Goal: Transaction & Acquisition: Book appointment/travel/reservation

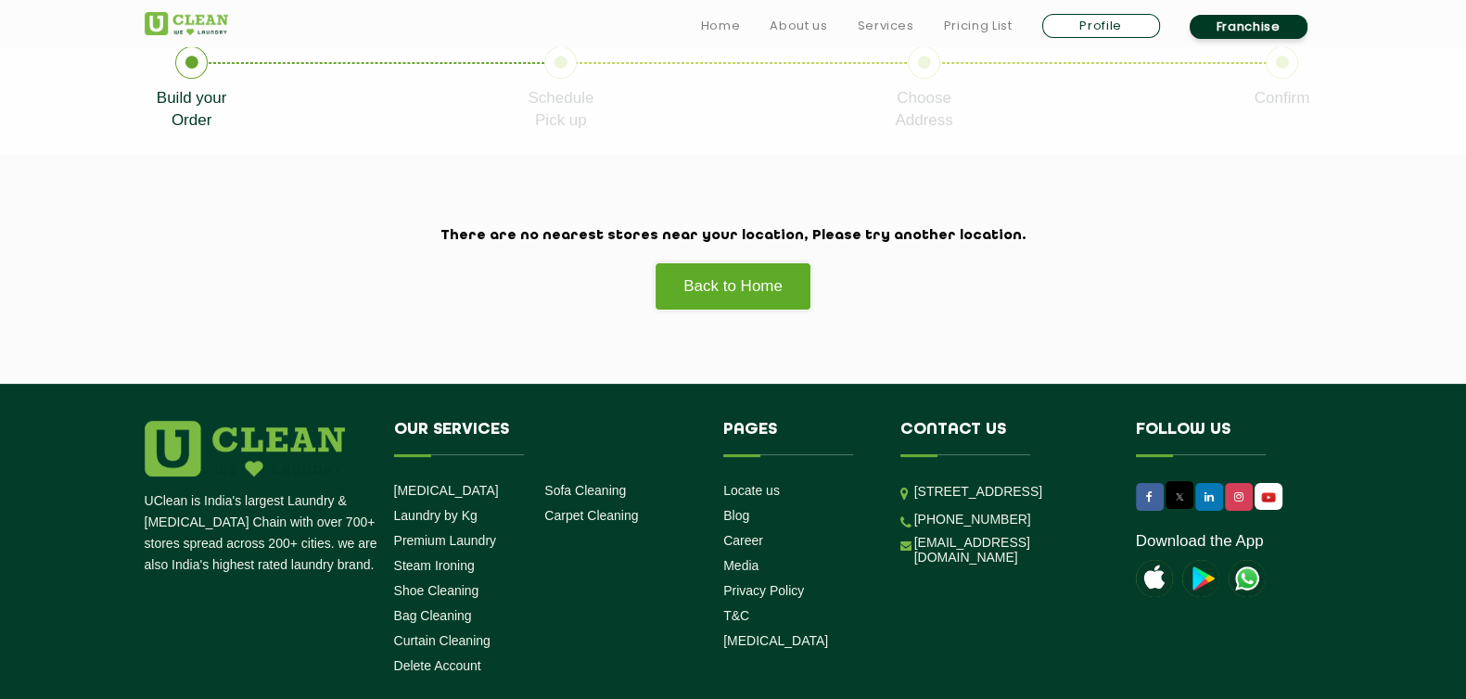
scroll to position [533, 0]
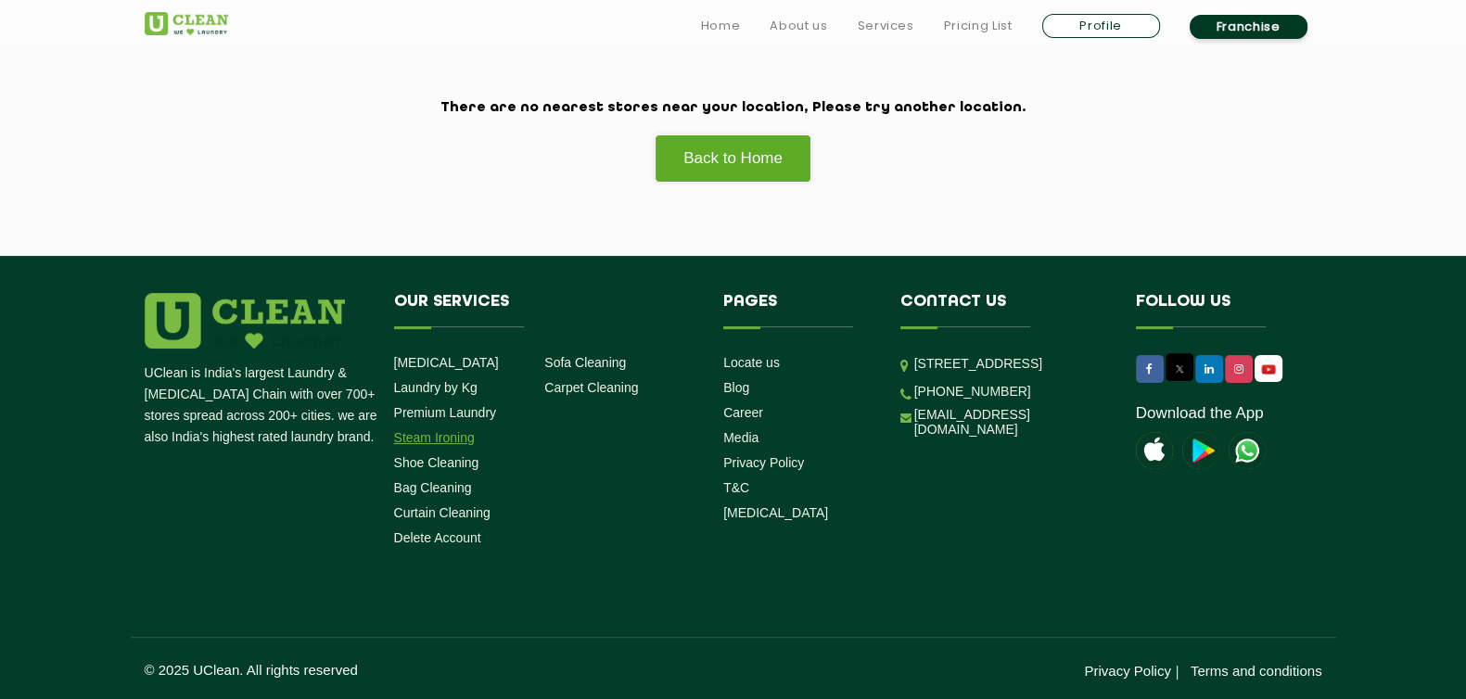
click at [440, 439] on link "Steam Ironing" at bounding box center [434, 437] width 81 height 15
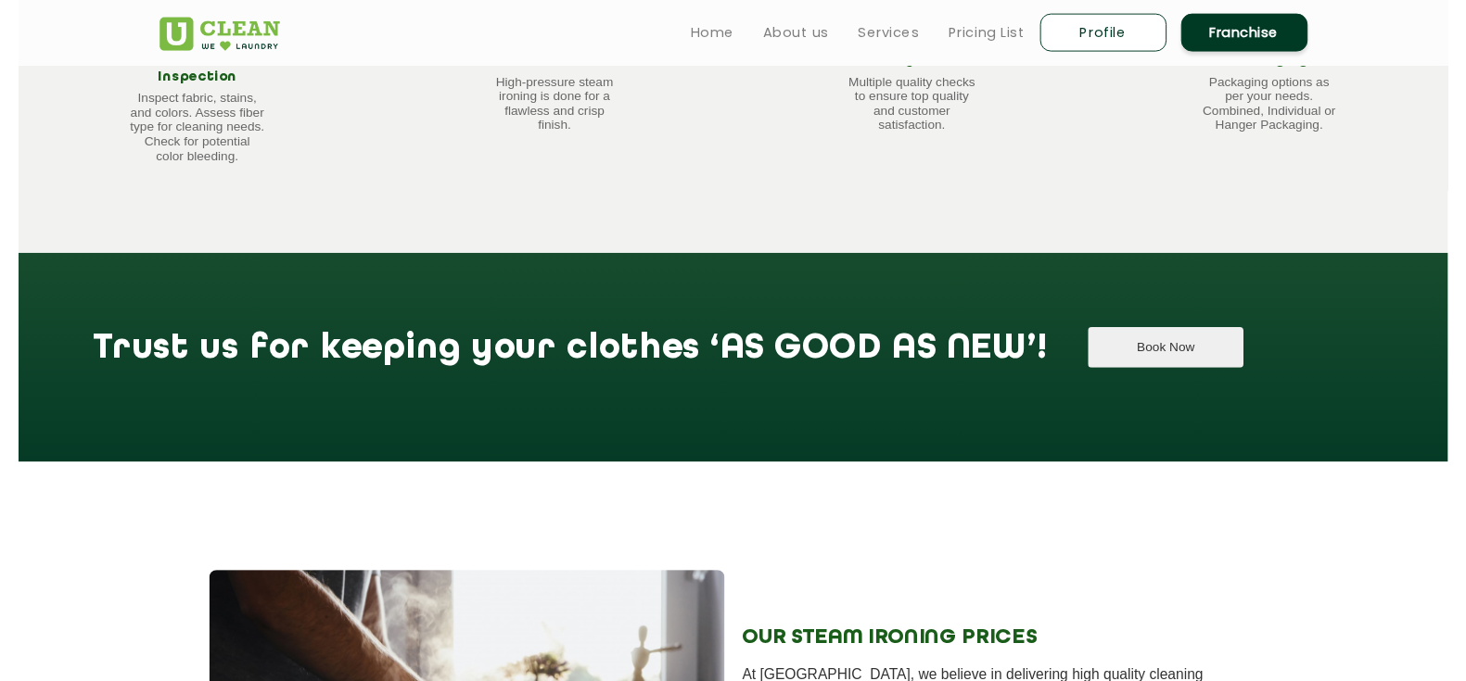
scroll to position [1737, 0]
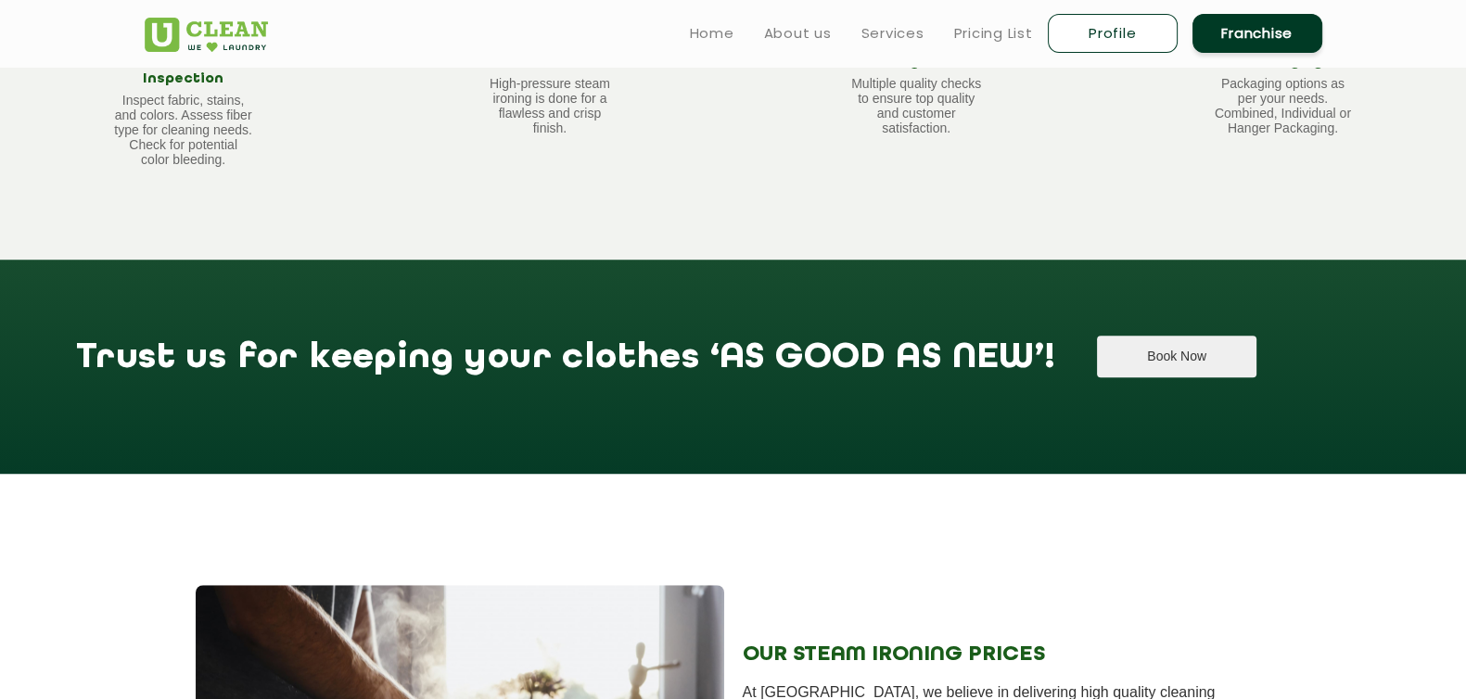
click at [1097, 336] on button "Book Now" at bounding box center [1176, 357] width 159 height 42
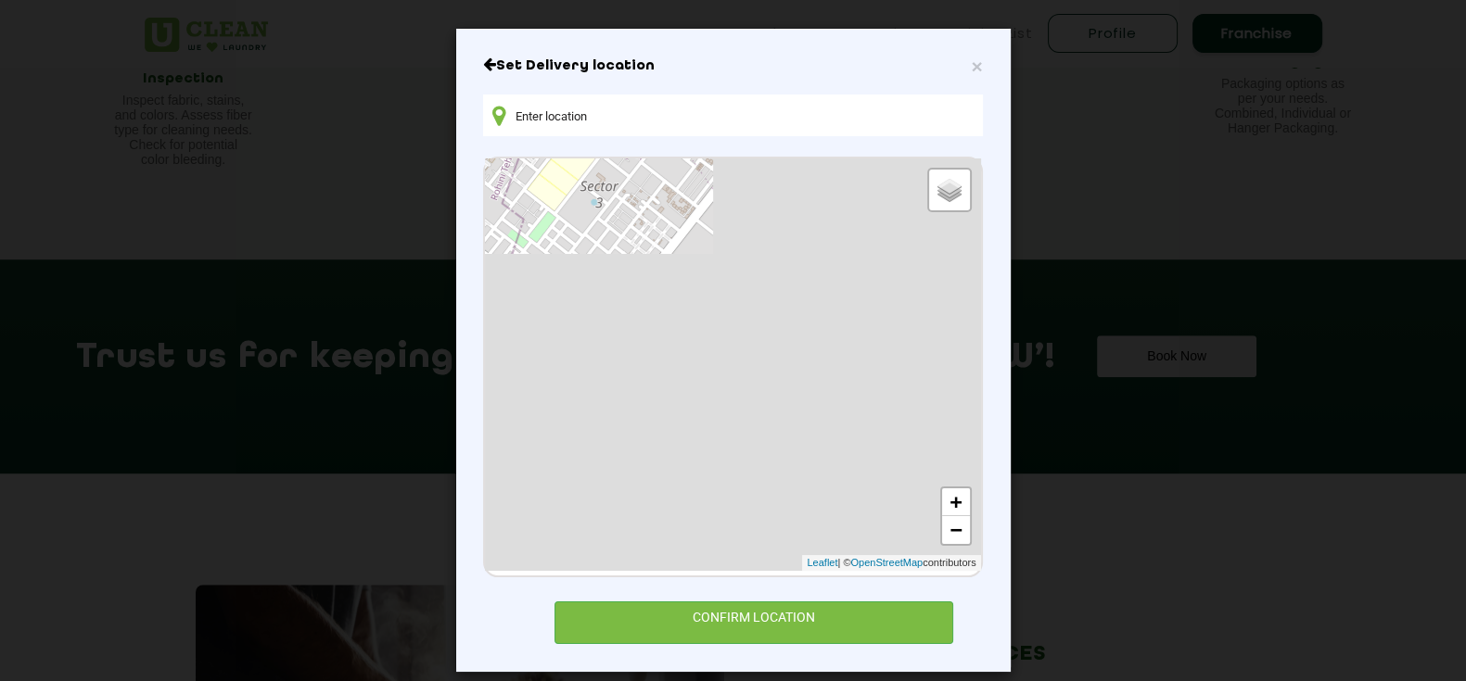
click at [752, 118] on input "text" at bounding box center [732, 116] width 499 height 42
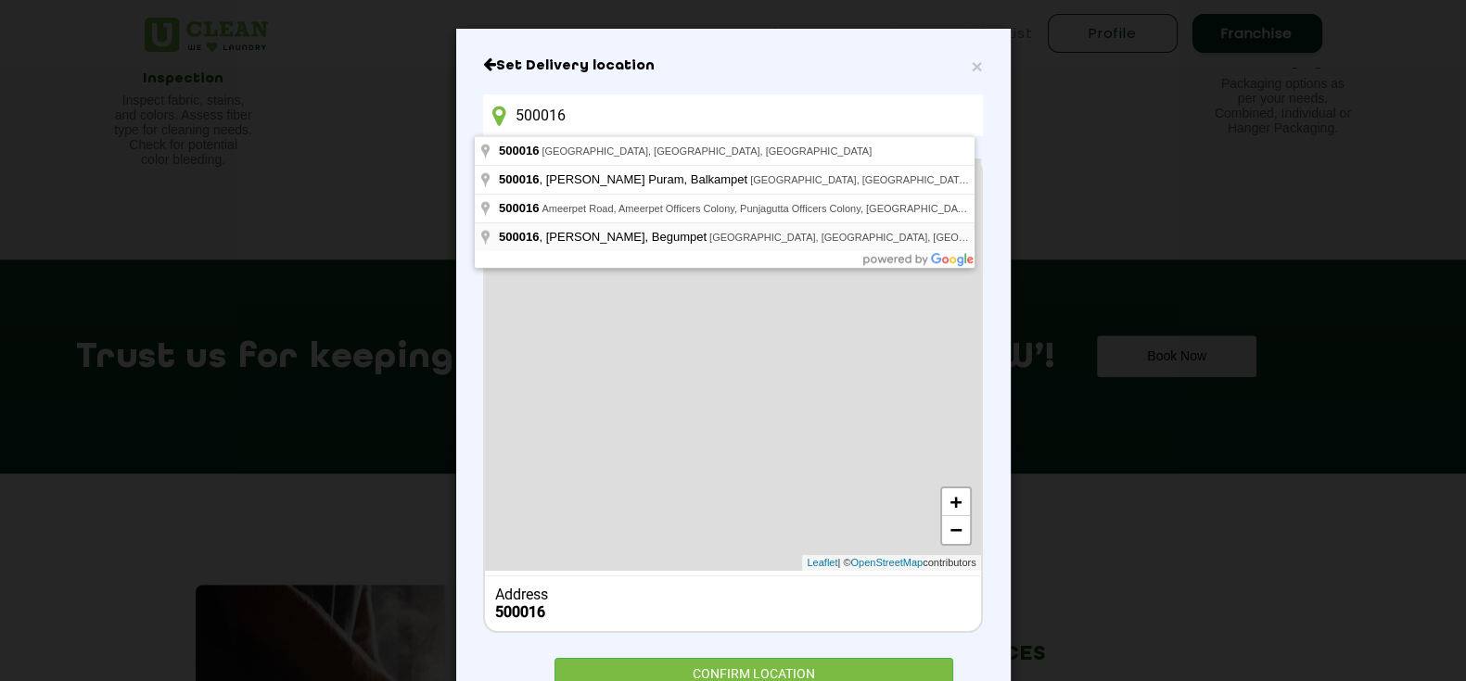
type input "500016, Prakash Nagar, [GEOGRAPHIC_DATA], [GEOGRAPHIC_DATA], [GEOGRAPHIC_DATA],…"
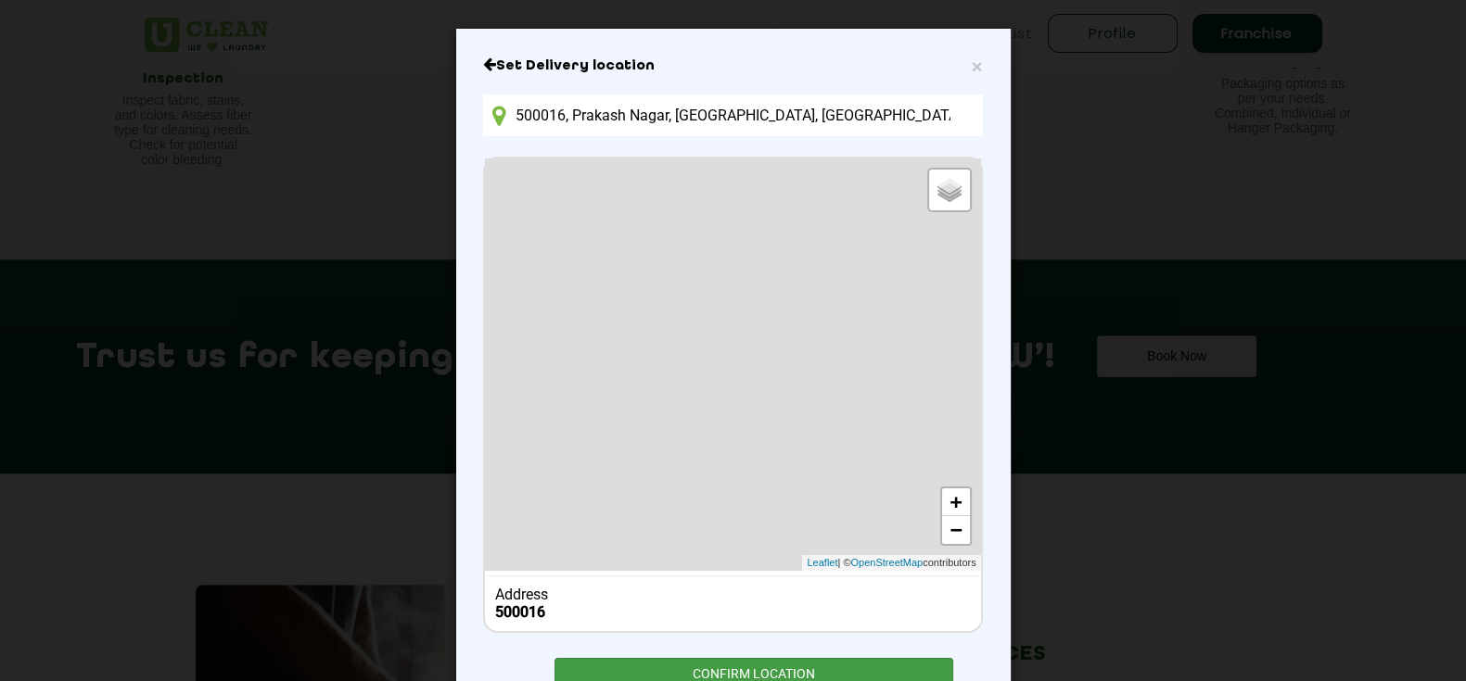
scroll to position [72, 0]
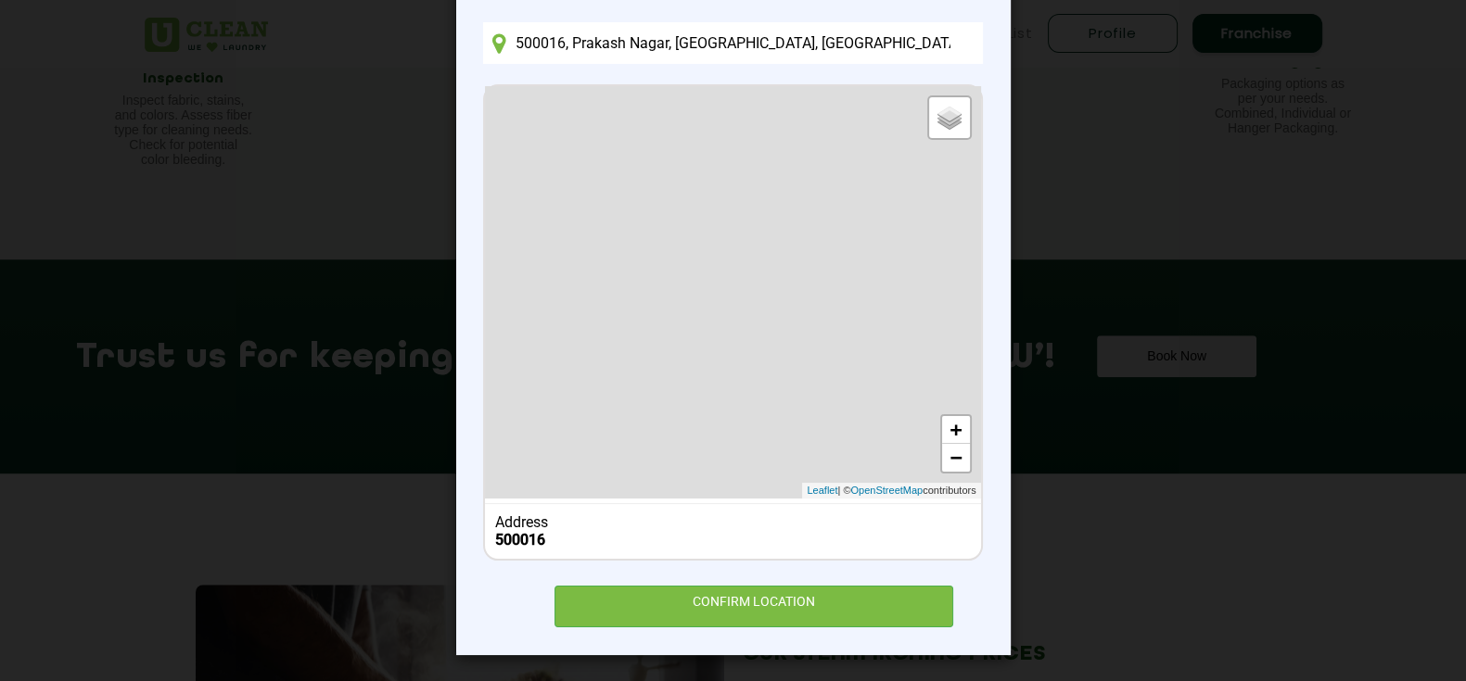
click at [797, 579] on div "Set Delivery location [GEOGRAPHIC_DATA], [GEOGRAPHIC_DATA] Default Satellite + …" at bounding box center [732, 305] width 499 height 643
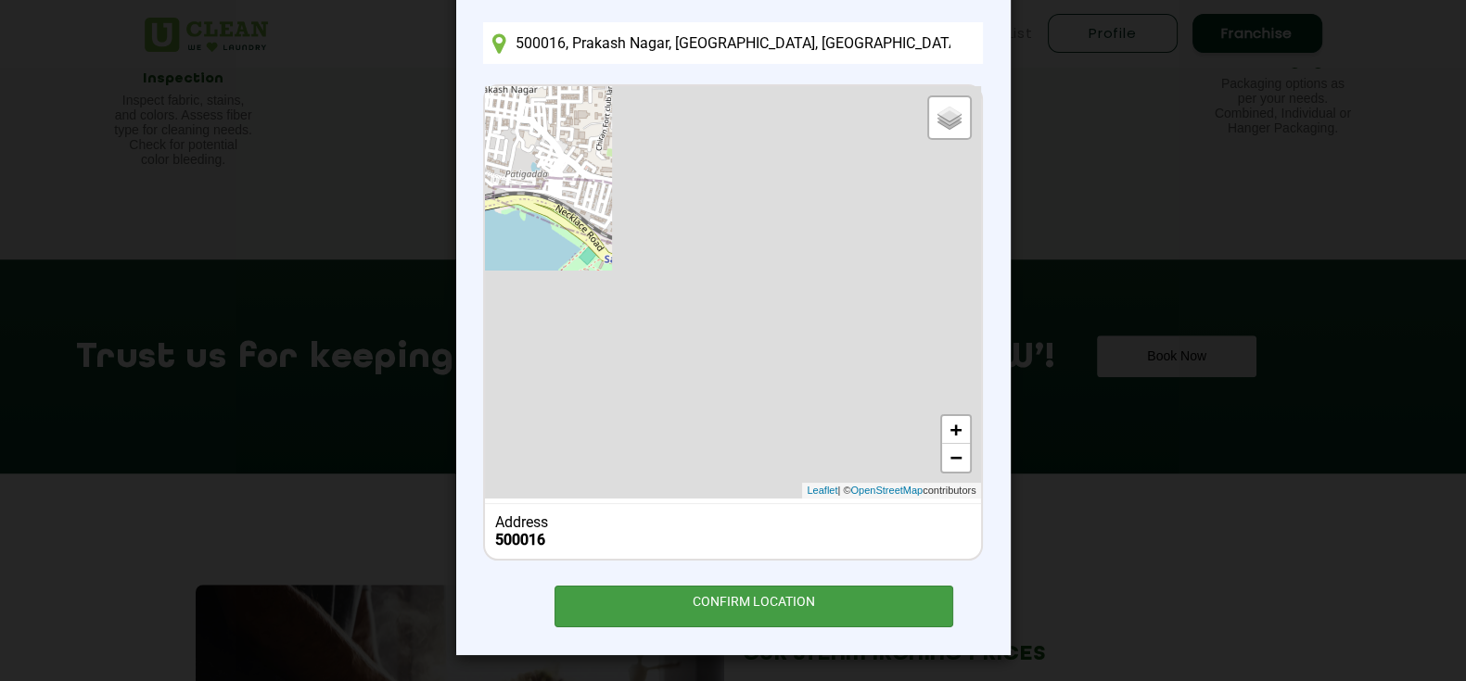
click at [742, 596] on div "CONFIRM LOCATION" at bounding box center [754, 607] width 400 height 42
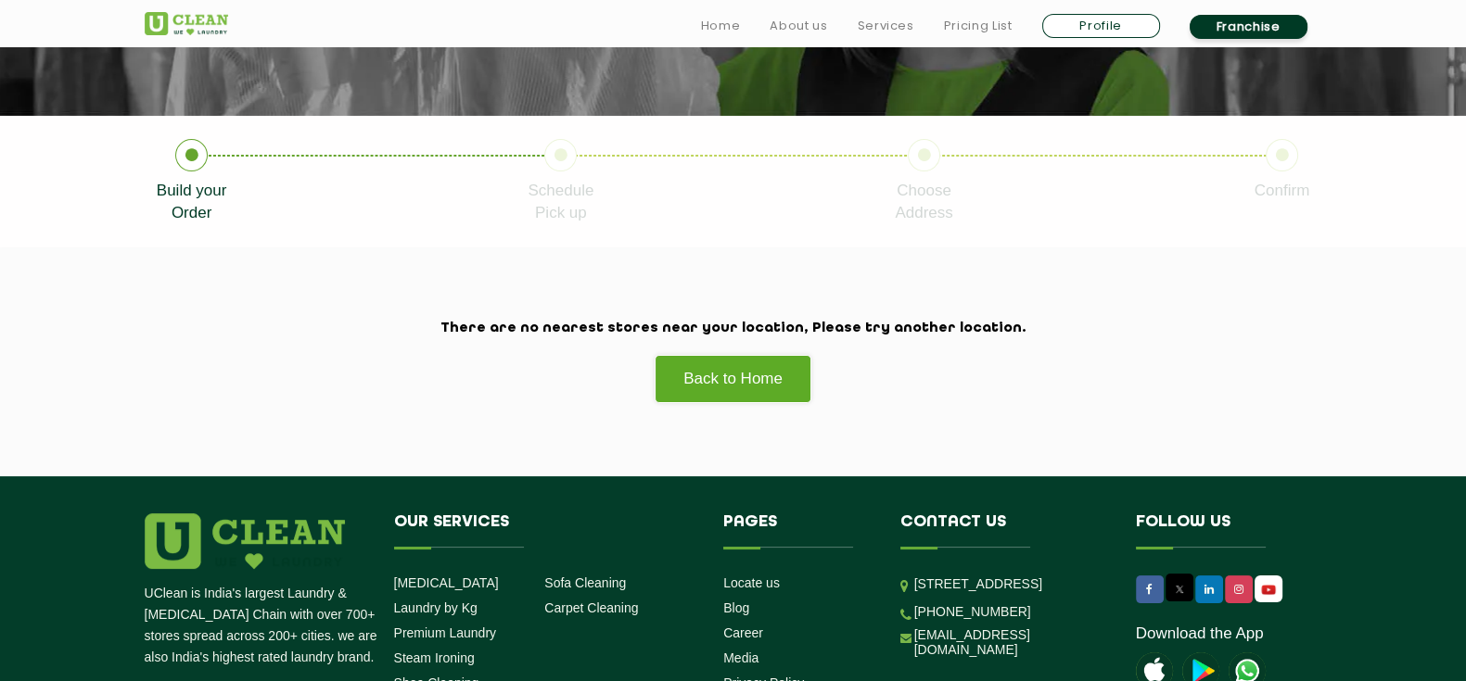
scroll to position [552, 0]
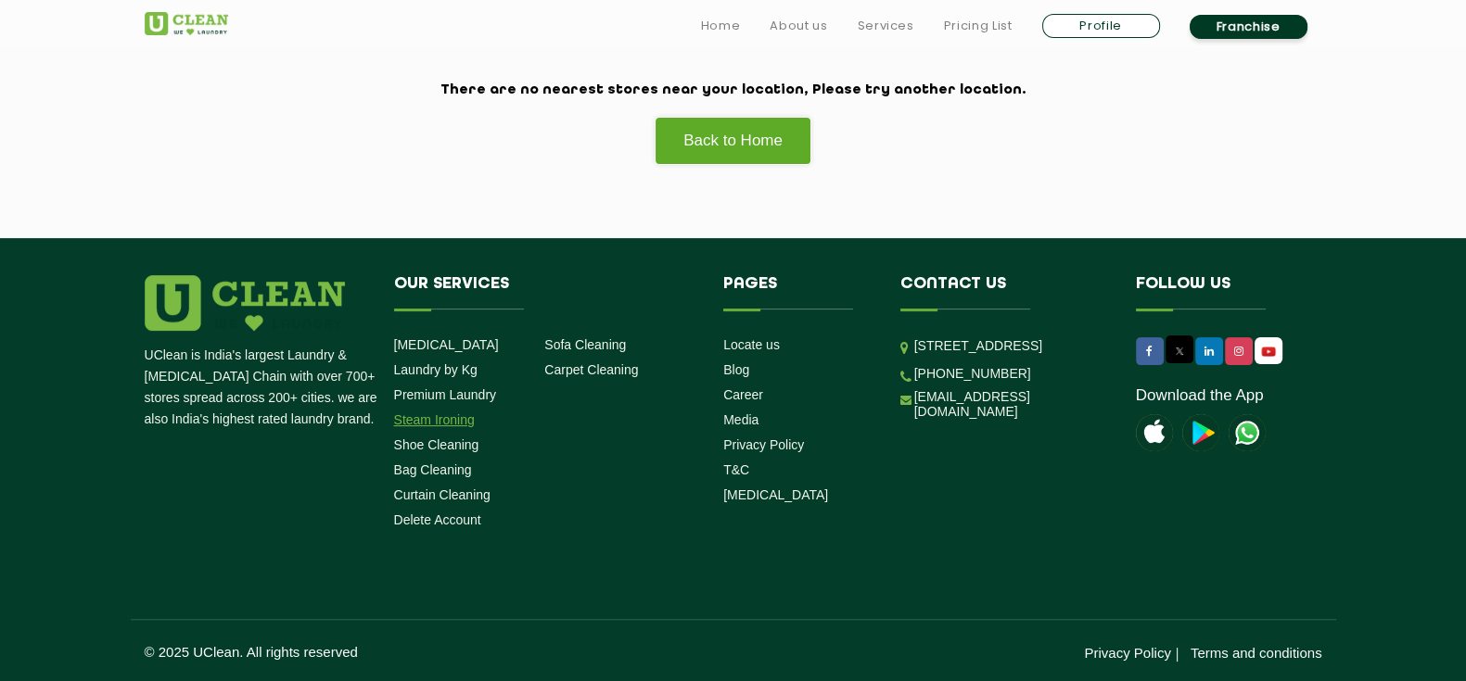
click at [441, 423] on link "Steam Ironing" at bounding box center [434, 420] width 81 height 15
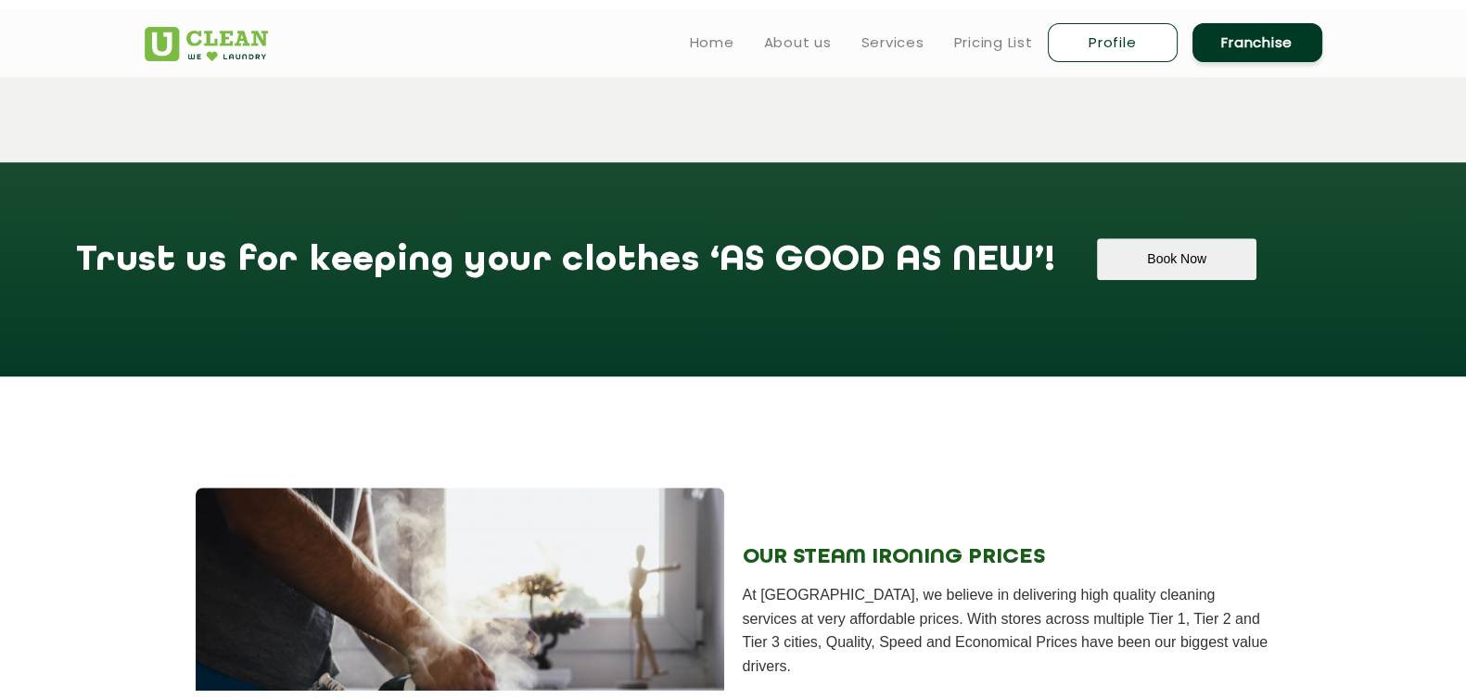
scroll to position [1828, 0]
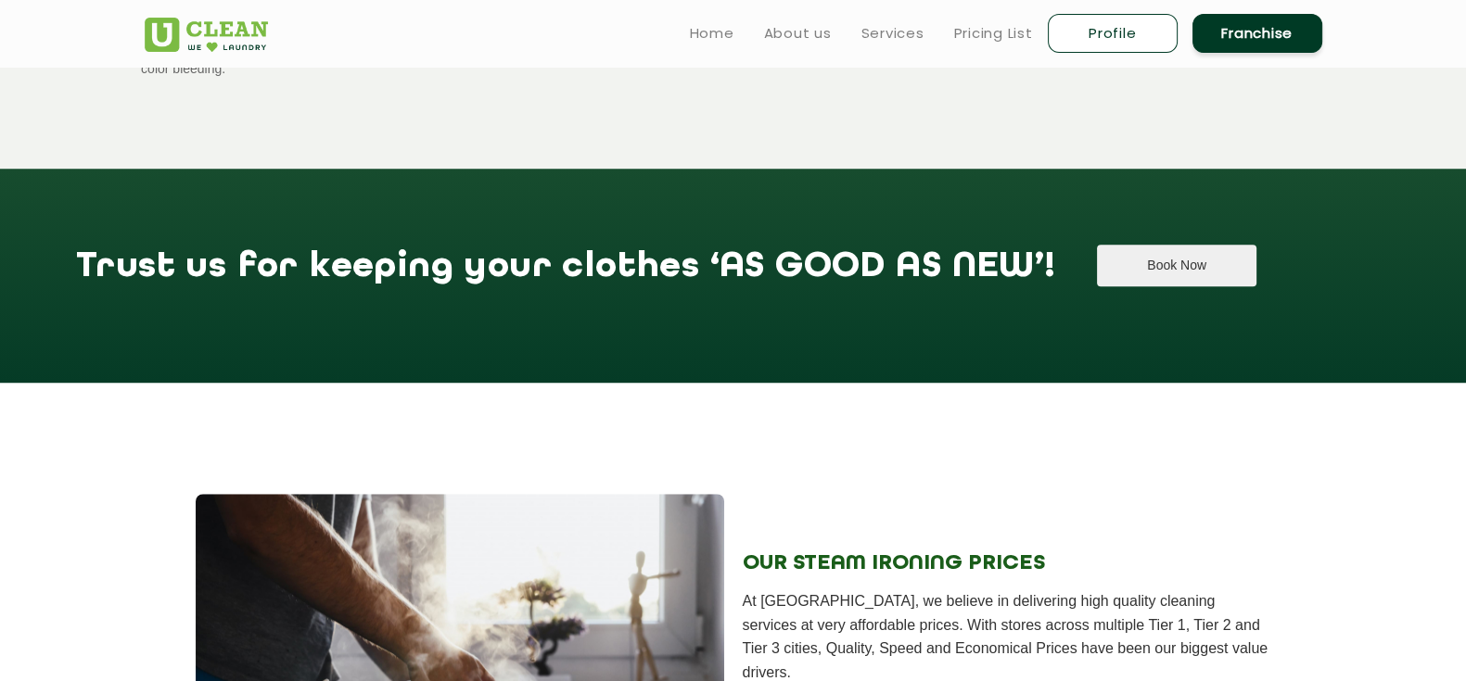
click at [1097, 245] on button "Book Now" at bounding box center [1176, 266] width 159 height 42
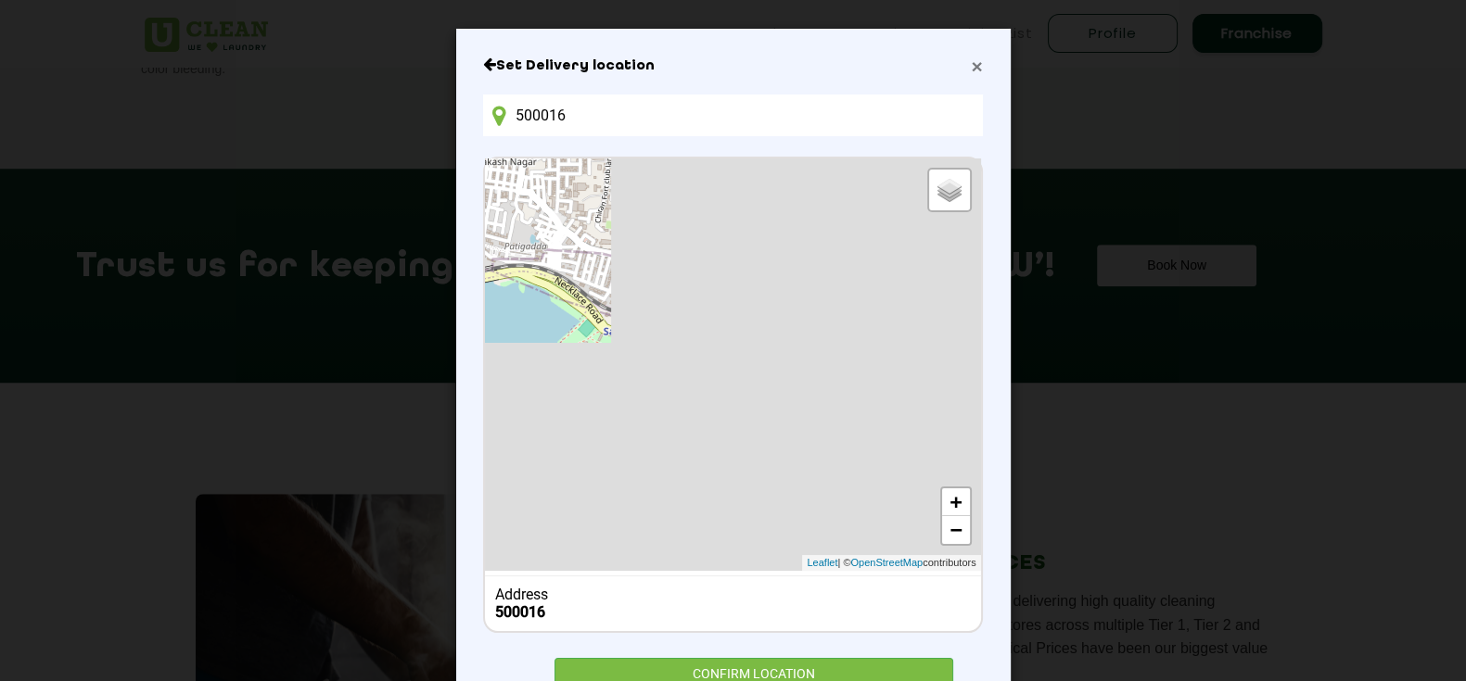
click at [971, 69] on span "×" at bounding box center [976, 66] width 11 height 21
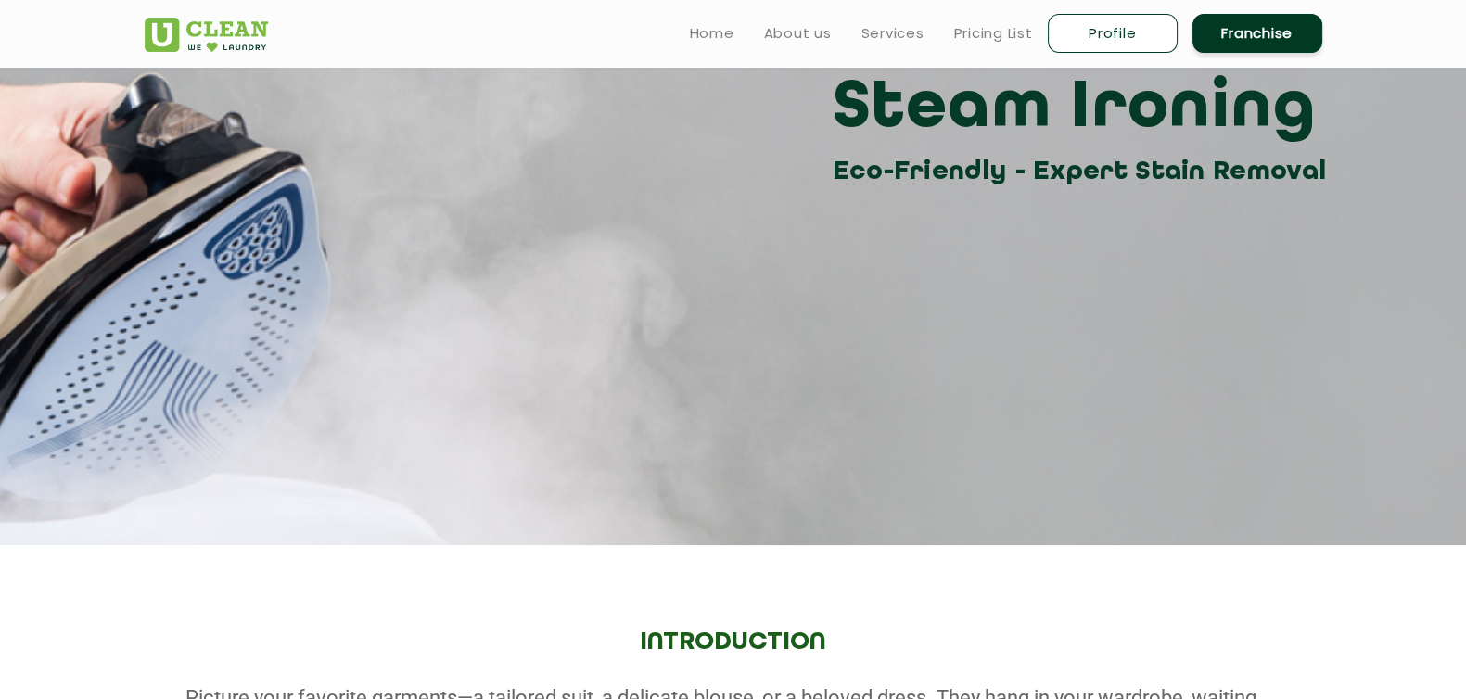
scroll to position [0, 0]
